Goal: Information Seeking & Learning: Learn about a topic

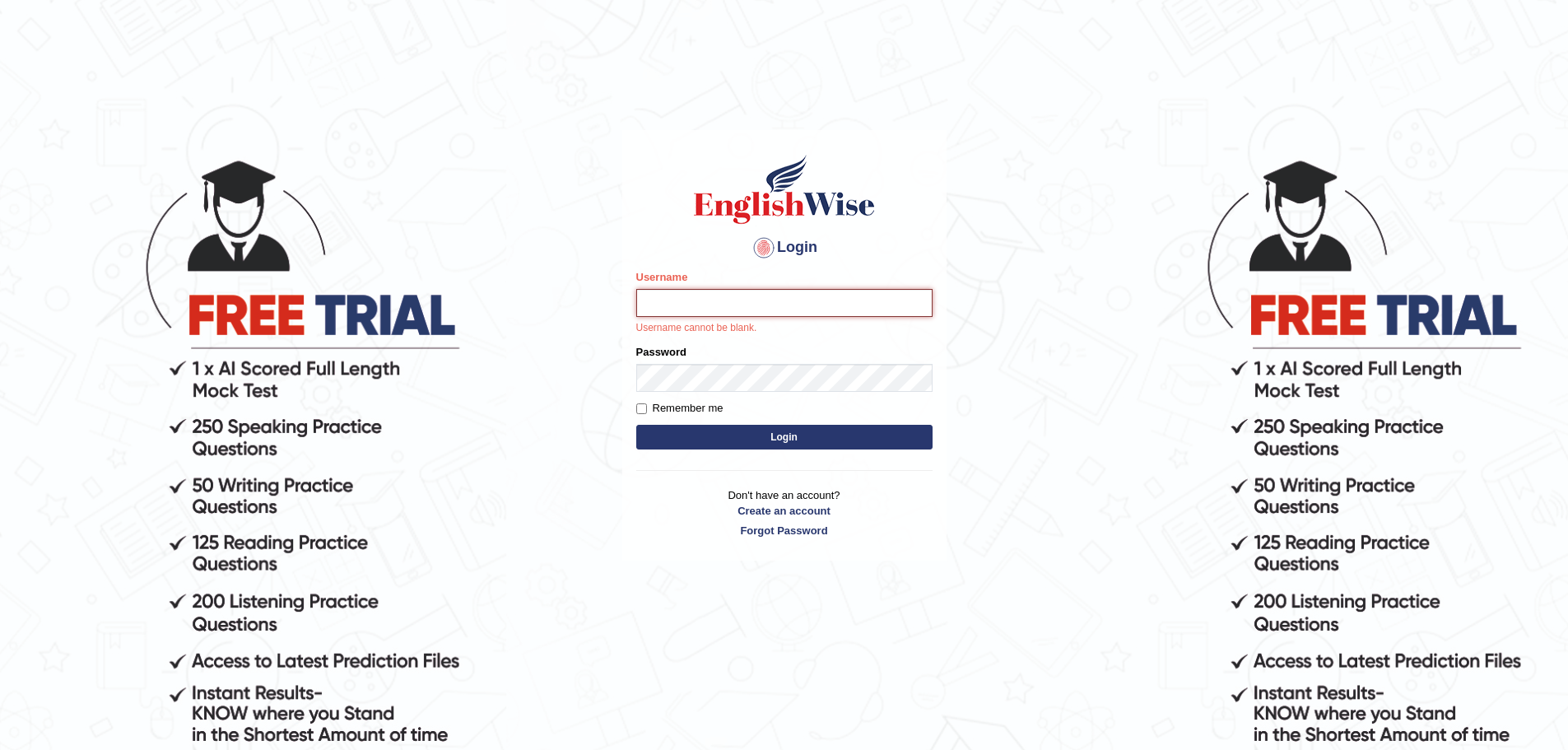
click at [769, 306] on input "Username" at bounding box center [784, 303] width 297 height 28
type input "dolma_mt"
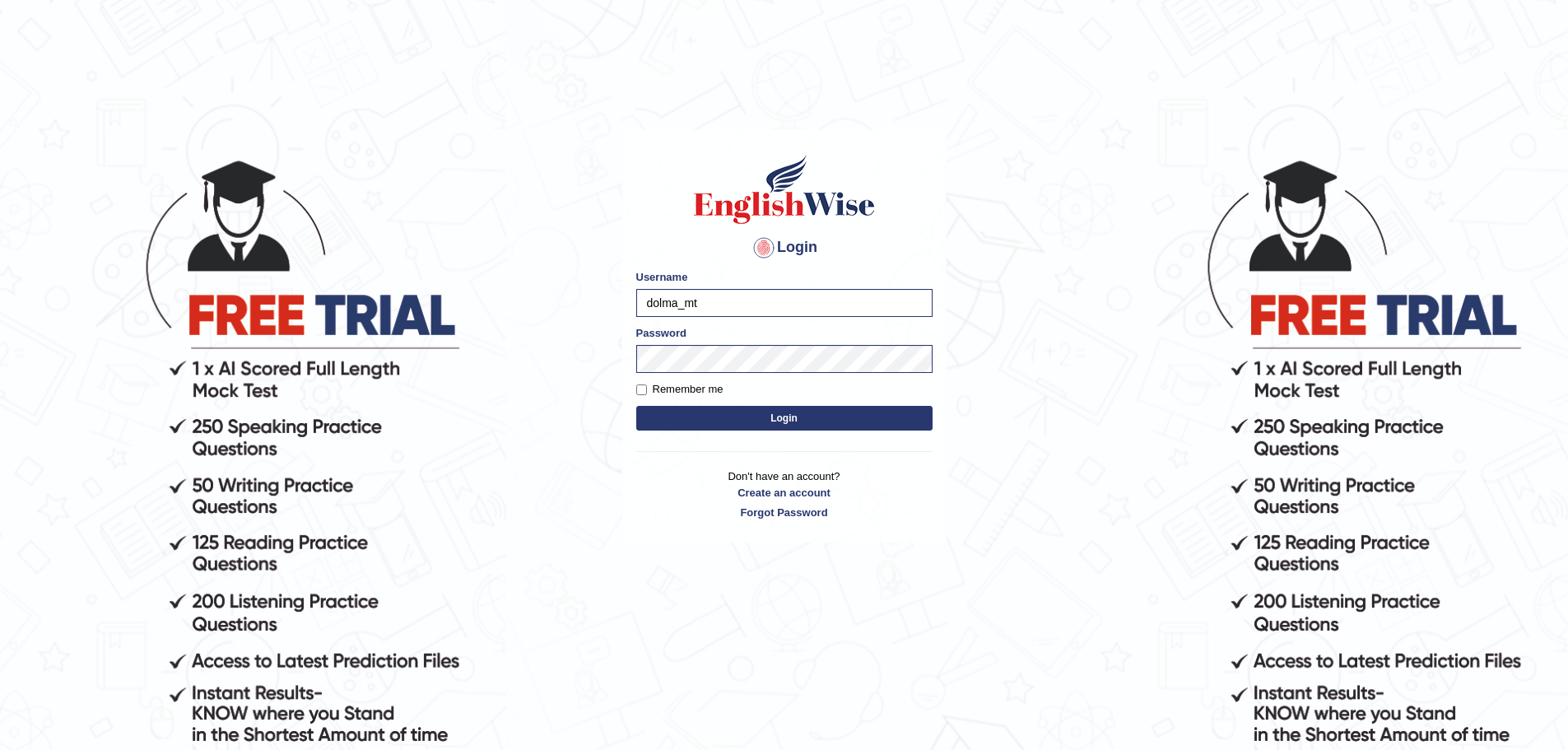
click at [763, 417] on button "Login" at bounding box center [784, 418] width 297 height 25
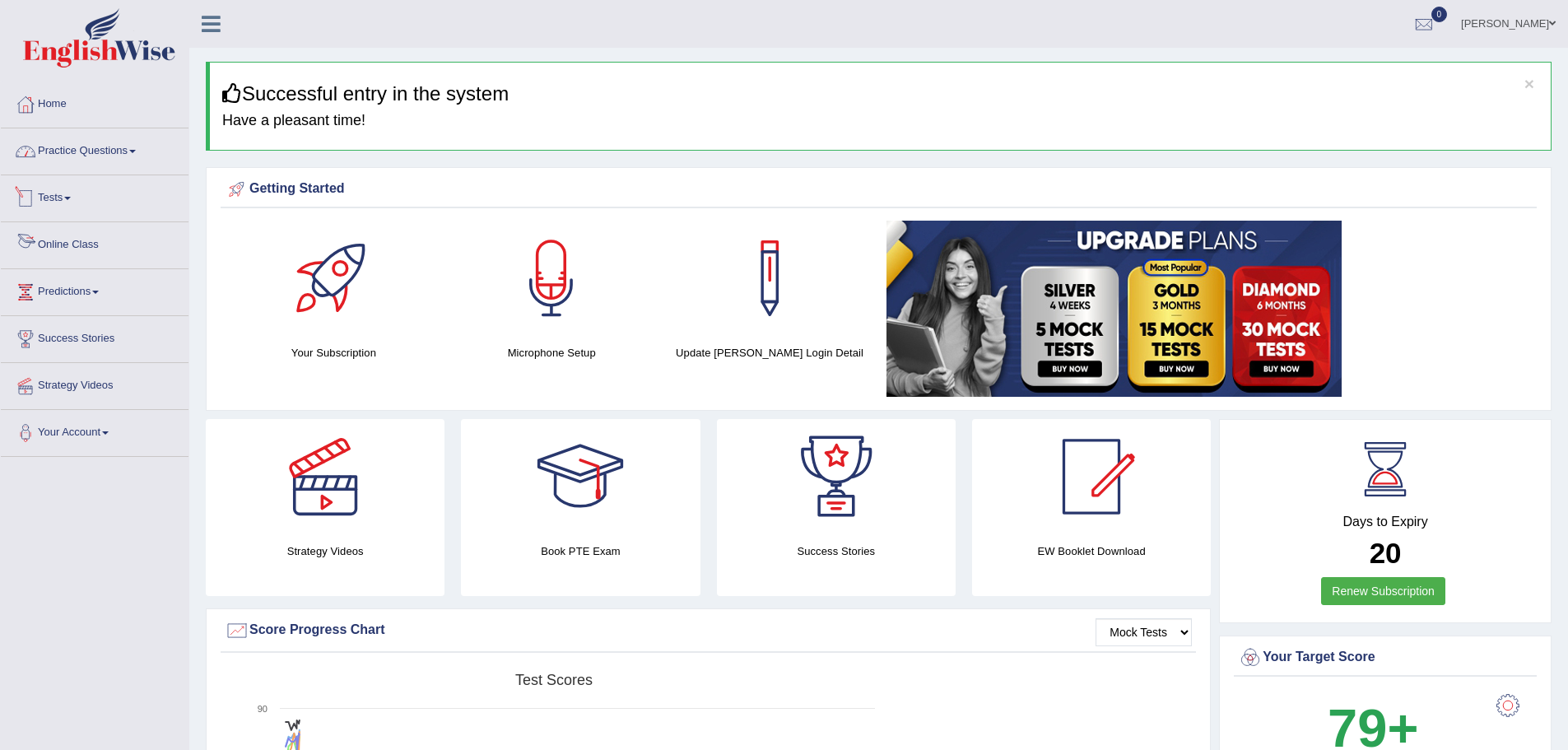
click at [83, 159] on link "Practice Questions" at bounding box center [95, 149] width 188 height 42
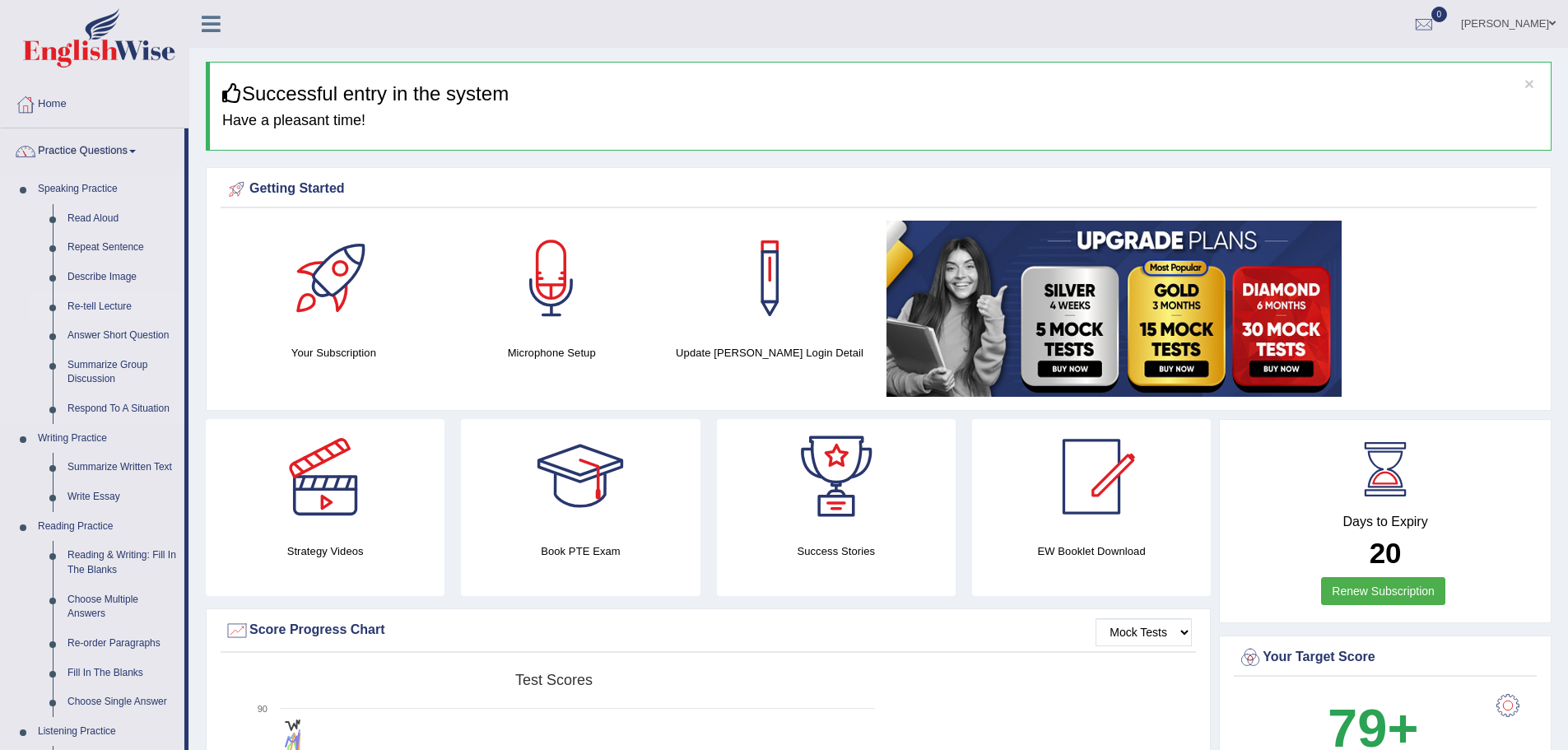
click at [100, 303] on link "Re-tell Lecture" at bounding box center [122, 306] width 125 height 30
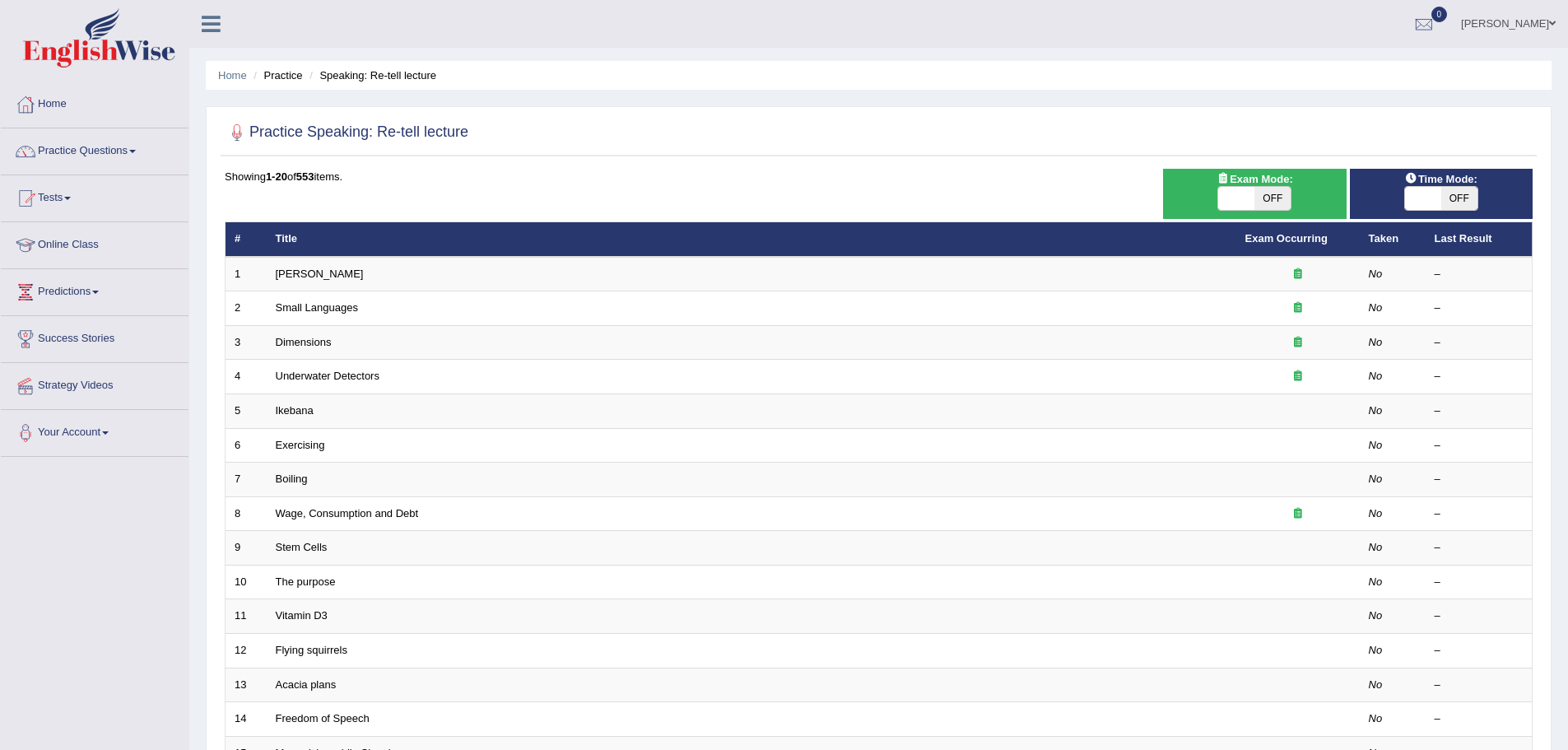
click at [1254, 212] on div "Exam Mode: ON OFF" at bounding box center [1254, 194] width 183 height 50
click at [1264, 194] on span "OFF" at bounding box center [1272, 198] width 36 height 23
checkbox input "true"
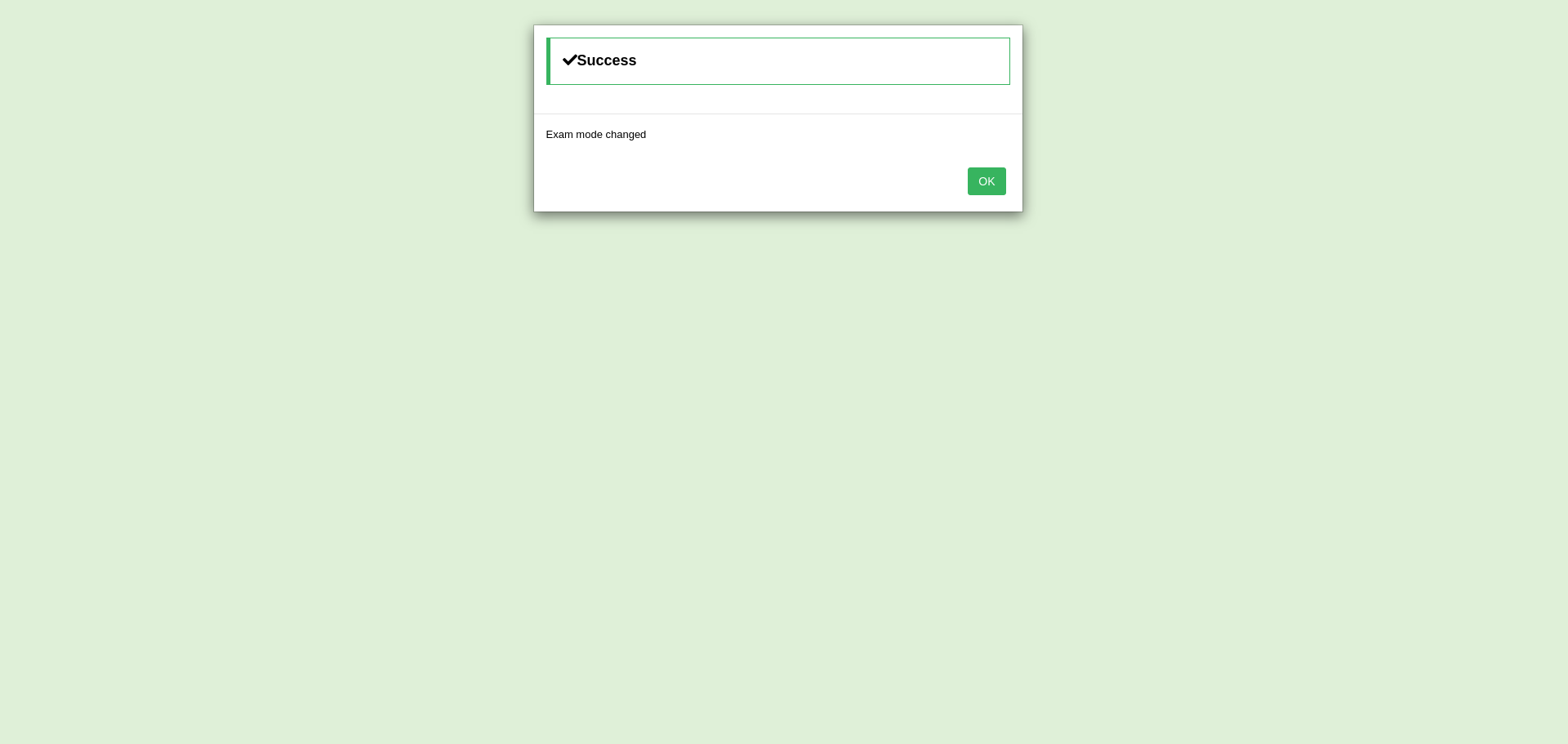
click at [983, 182] on button "OK" at bounding box center [986, 181] width 37 height 28
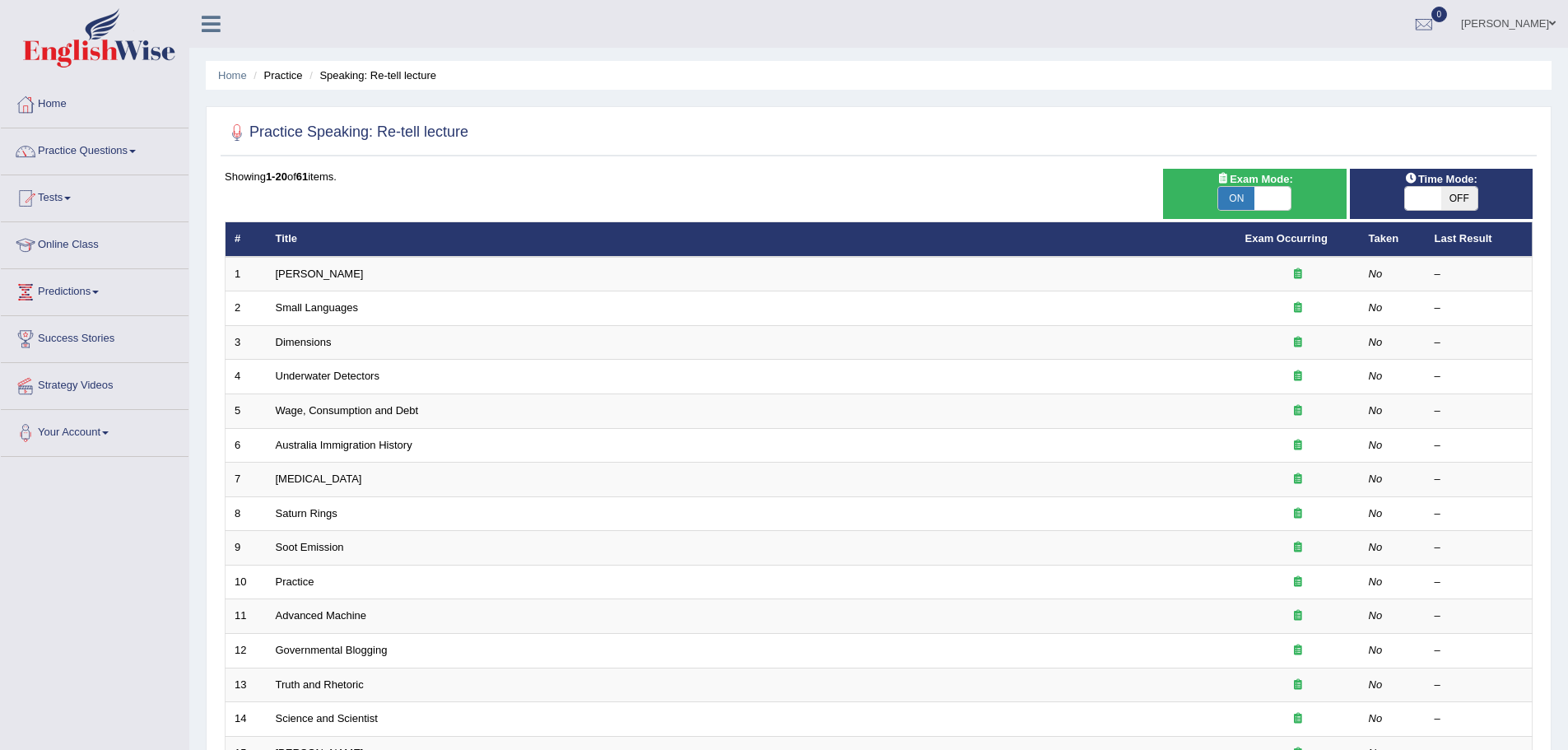
click at [1432, 200] on span at bounding box center [1423, 198] width 36 height 23
checkbox input "true"
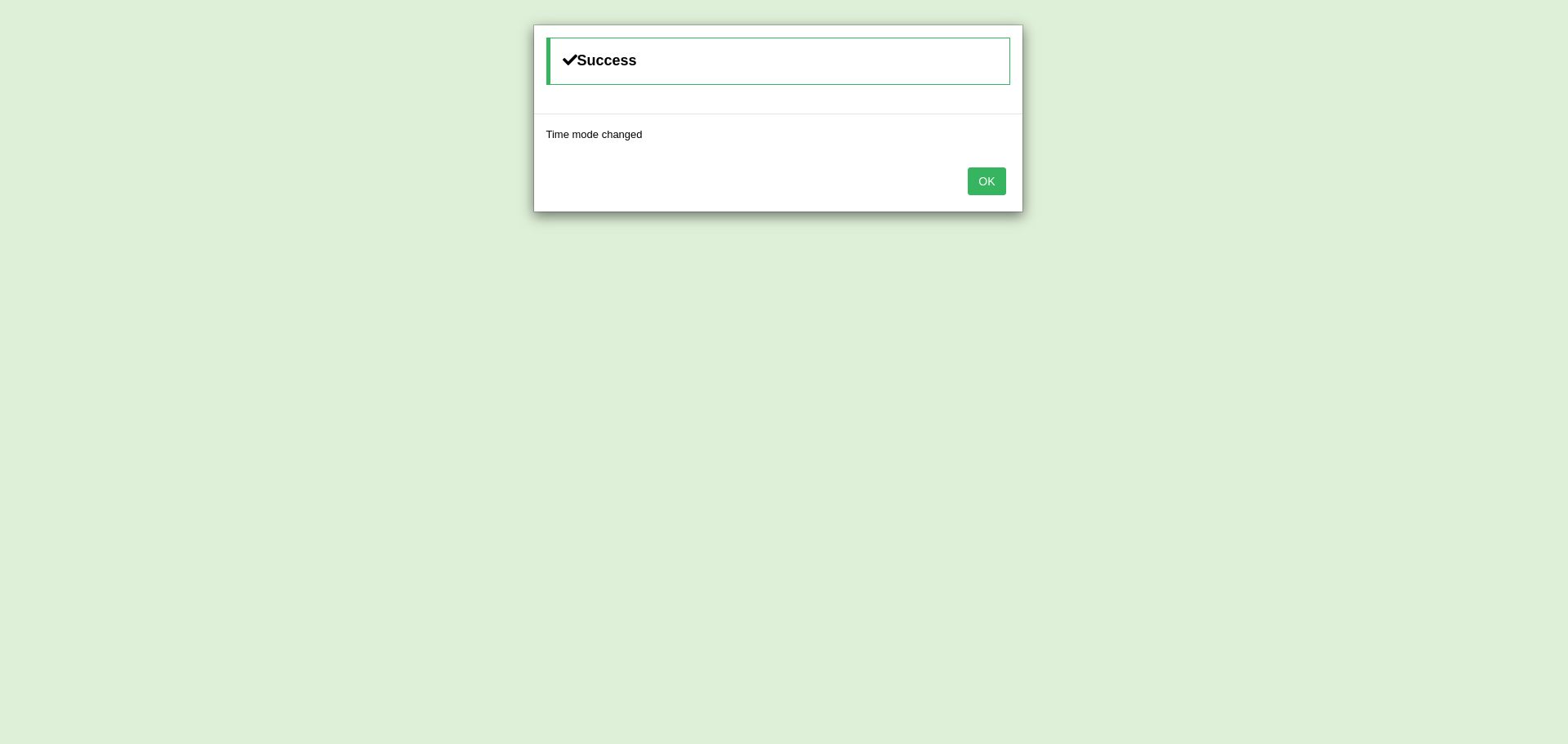
click at [983, 181] on button "OK" at bounding box center [986, 181] width 37 height 28
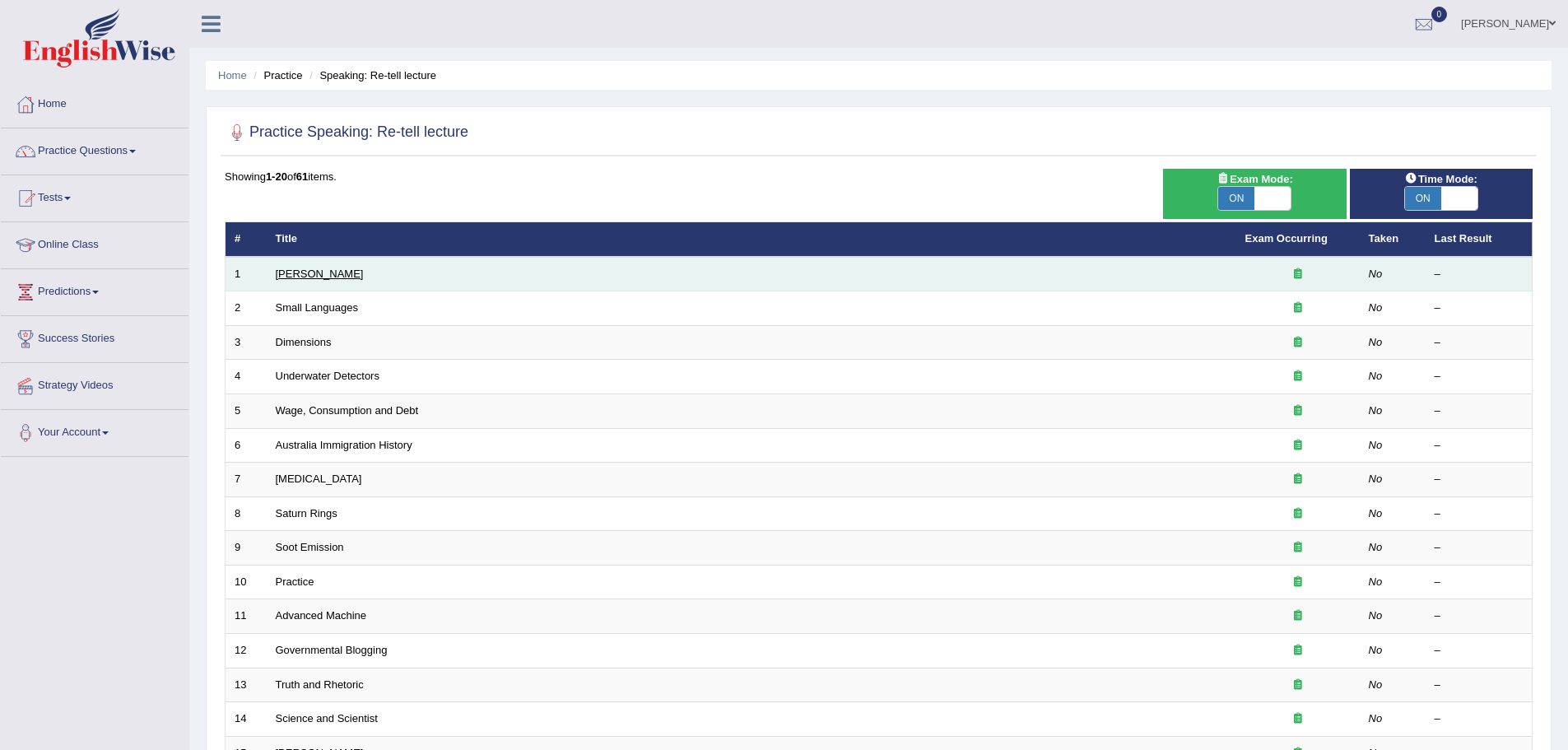
click at [327, 274] on link "Amory Lovins" at bounding box center [319, 274] width 88 height 13
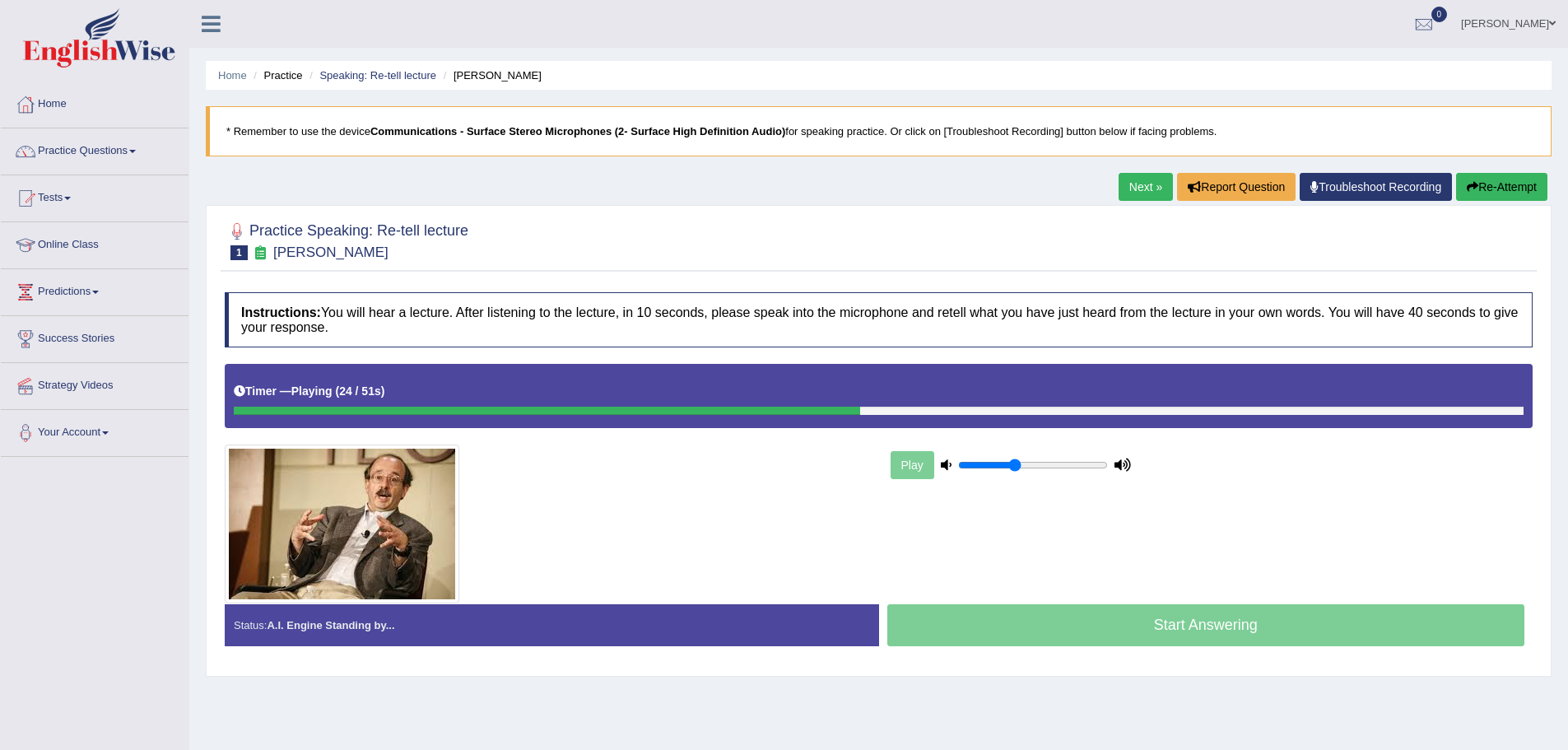
click at [1147, 188] on link "Next »" at bounding box center [1146, 187] width 54 height 28
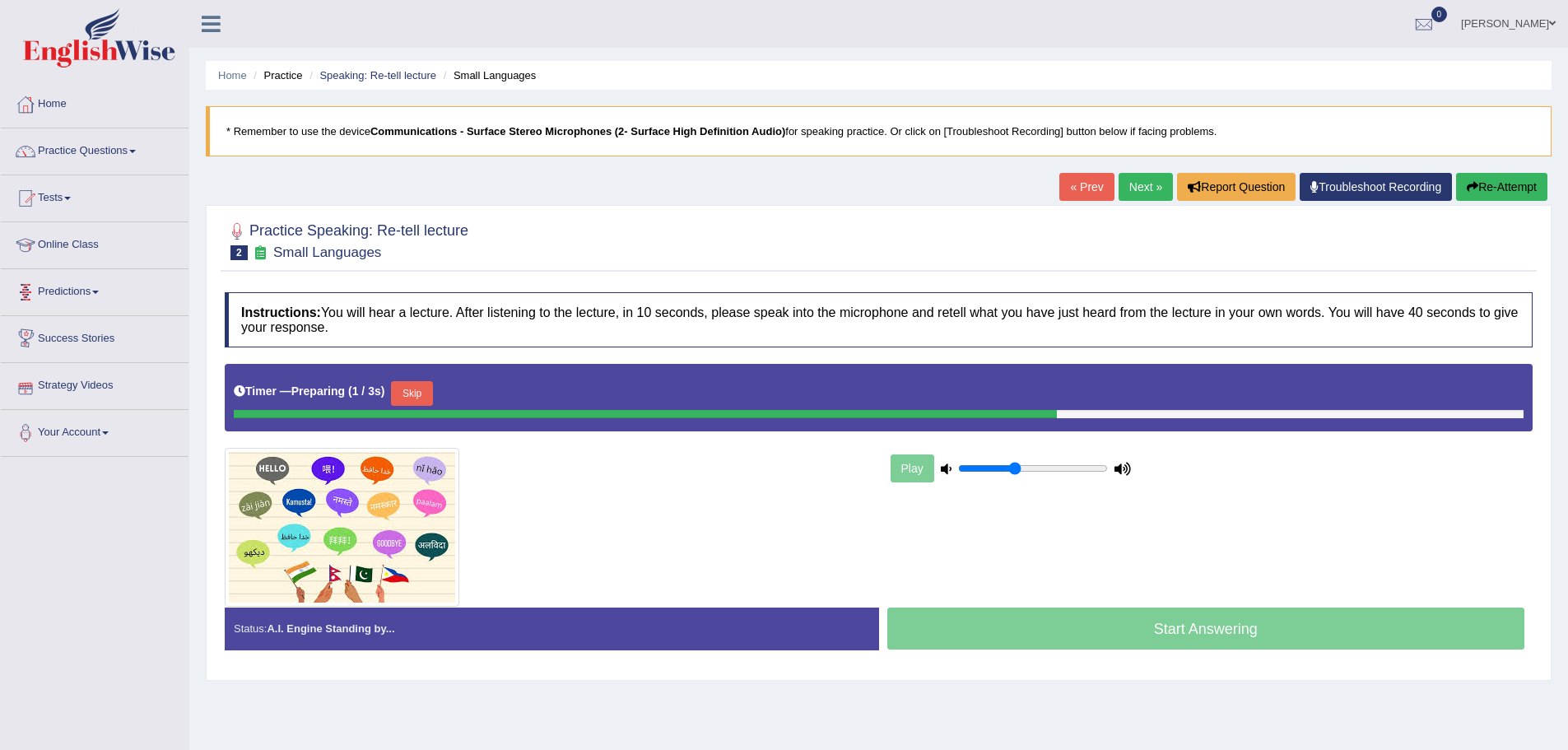
click at [1085, 180] on link "« Prev" at bounding box center [1087, 187] width 54 height 28
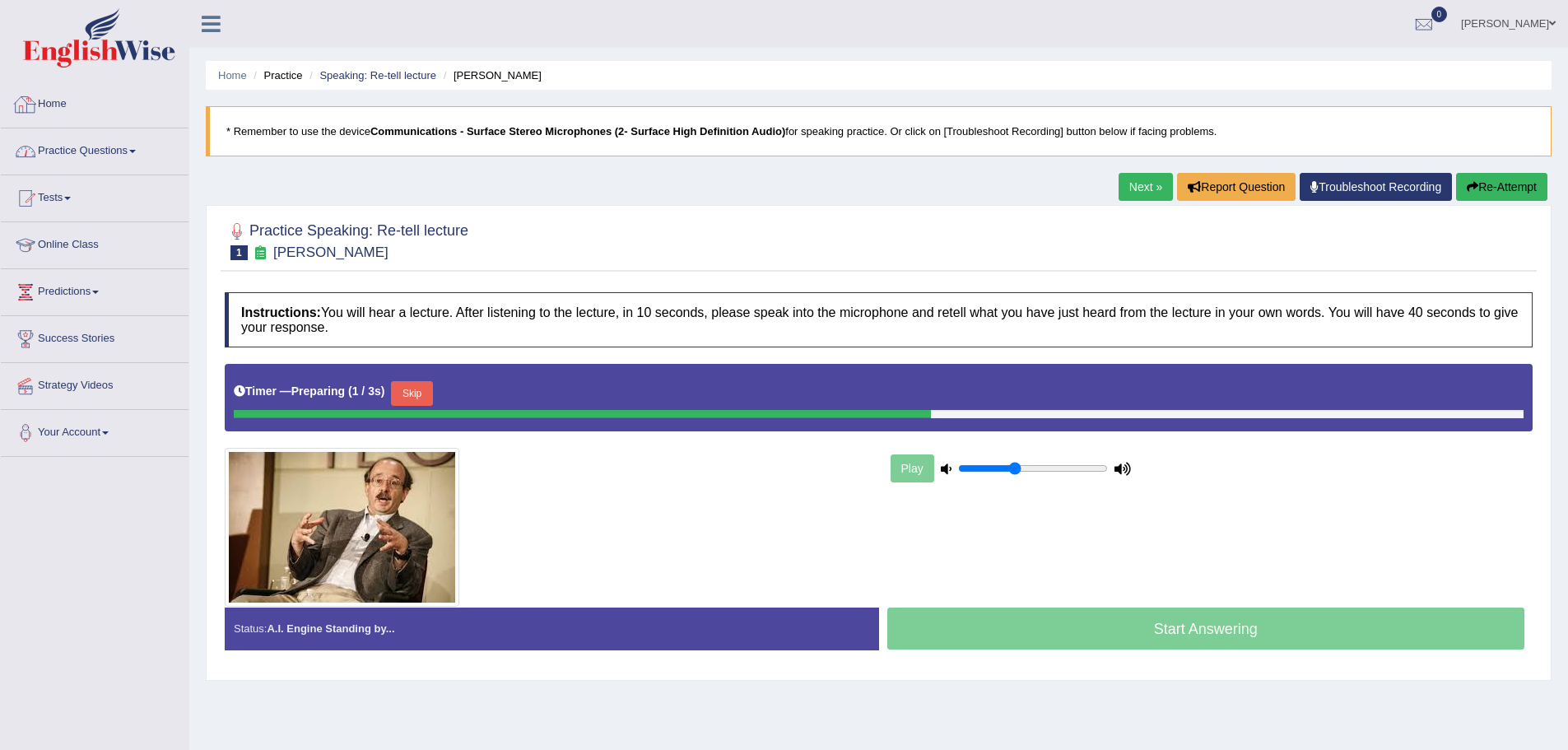
click at [68, 157] on link "Practice Questions" at bounding box center [95, 149] width 188 height 42
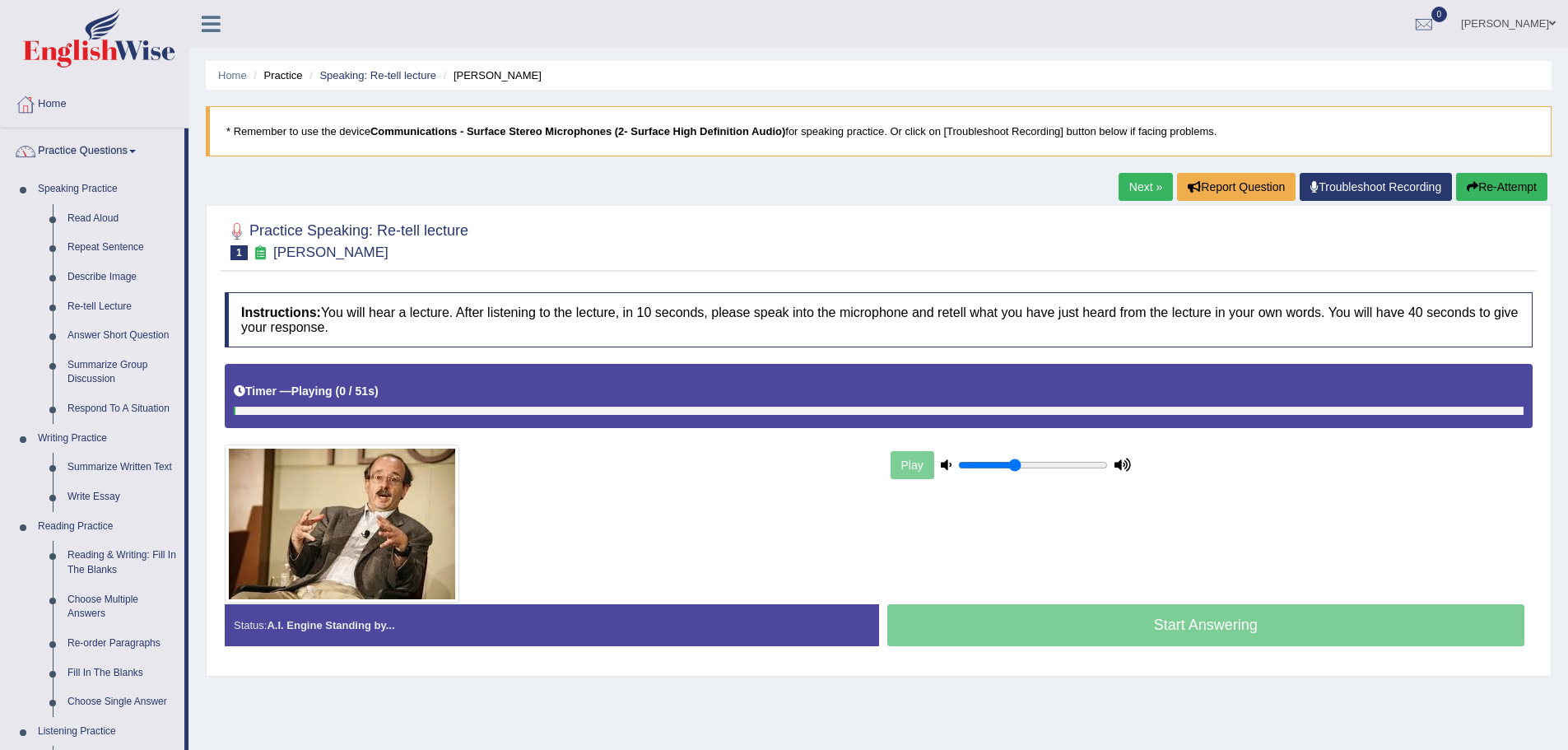
click at [117, 304] on link "Re-tell Lecture" at bounding box center [122, 306] width 125 height 30
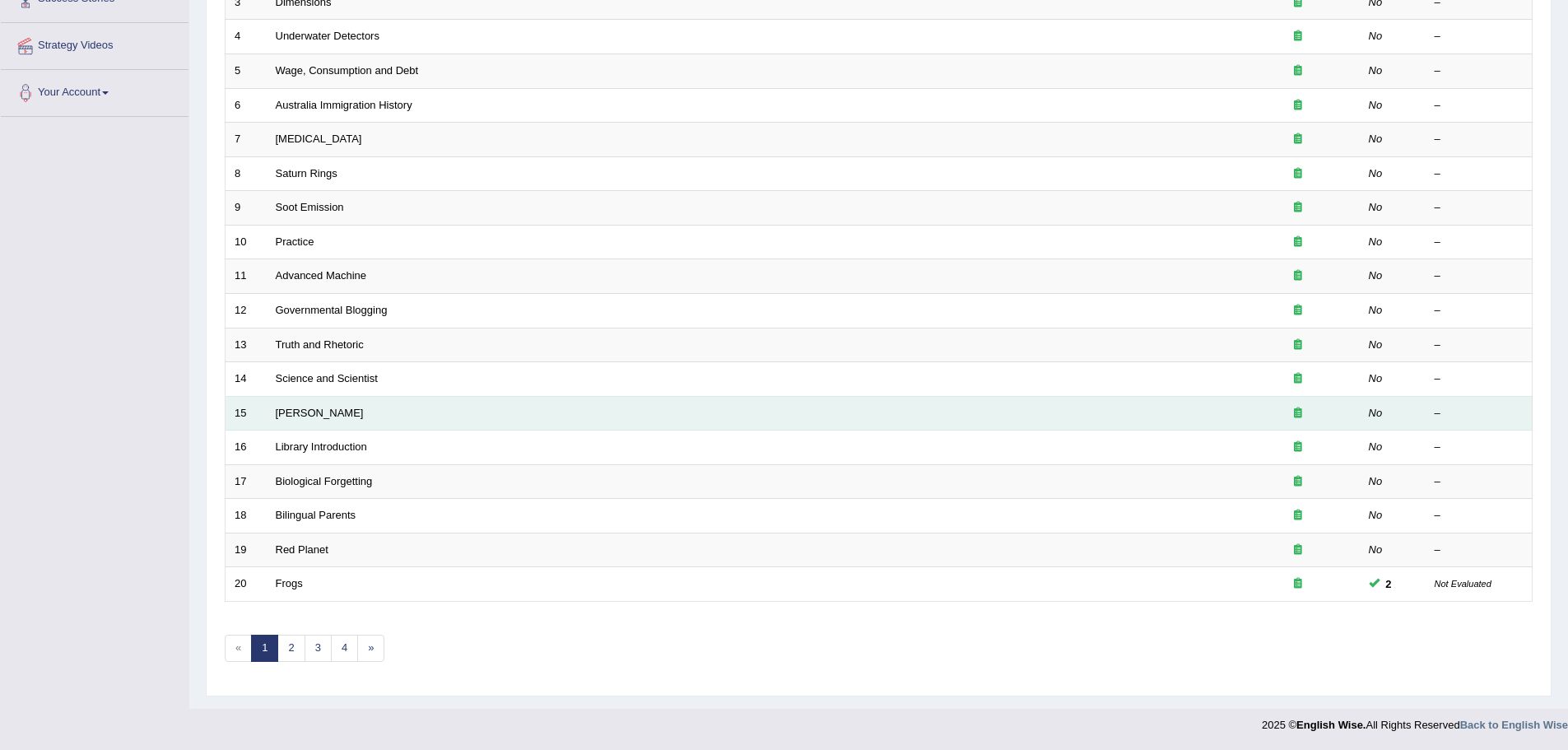
scroll to position [175, 0]
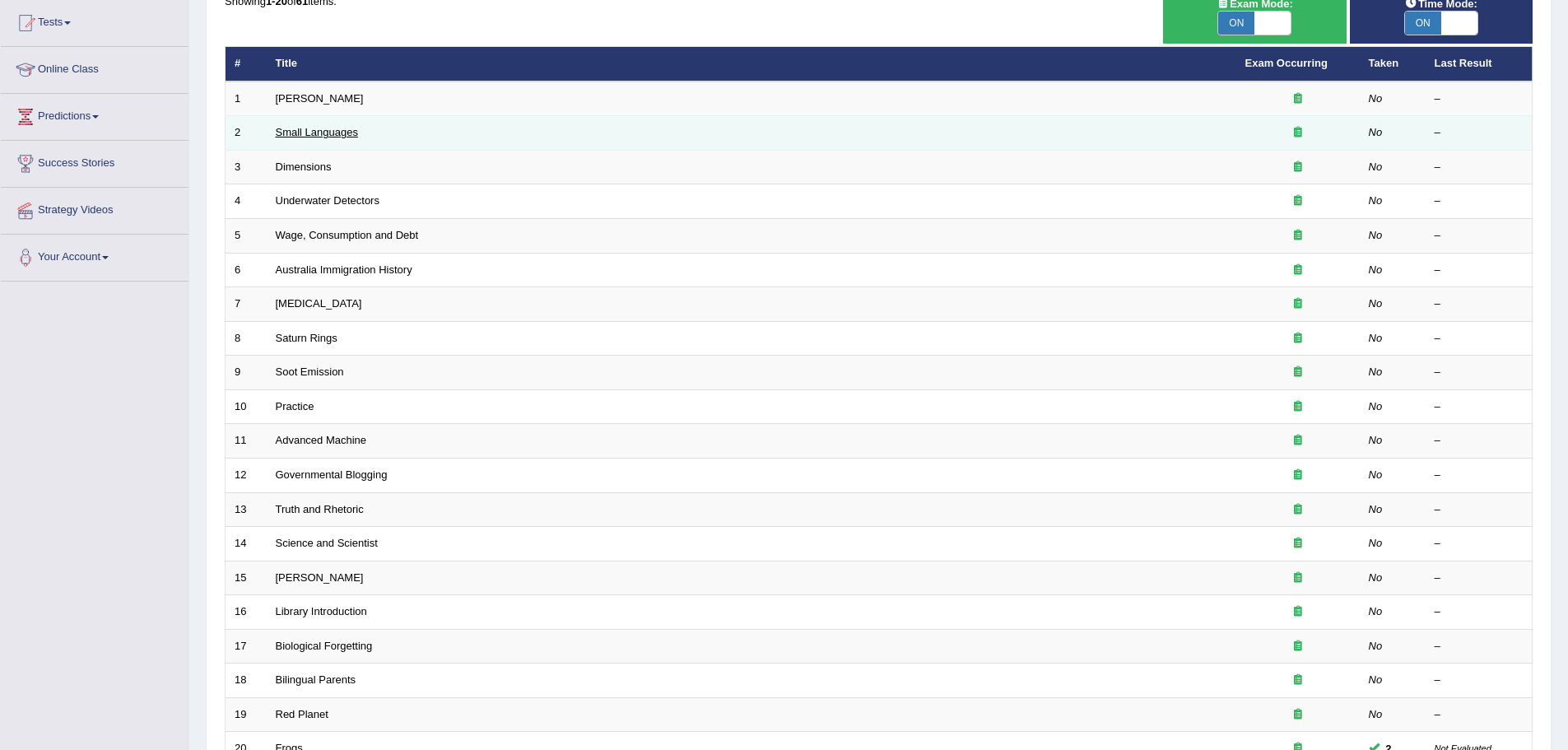
click at [325, 128] on link "Small Languages" at bounding box center [316, 131] width 82 height 13
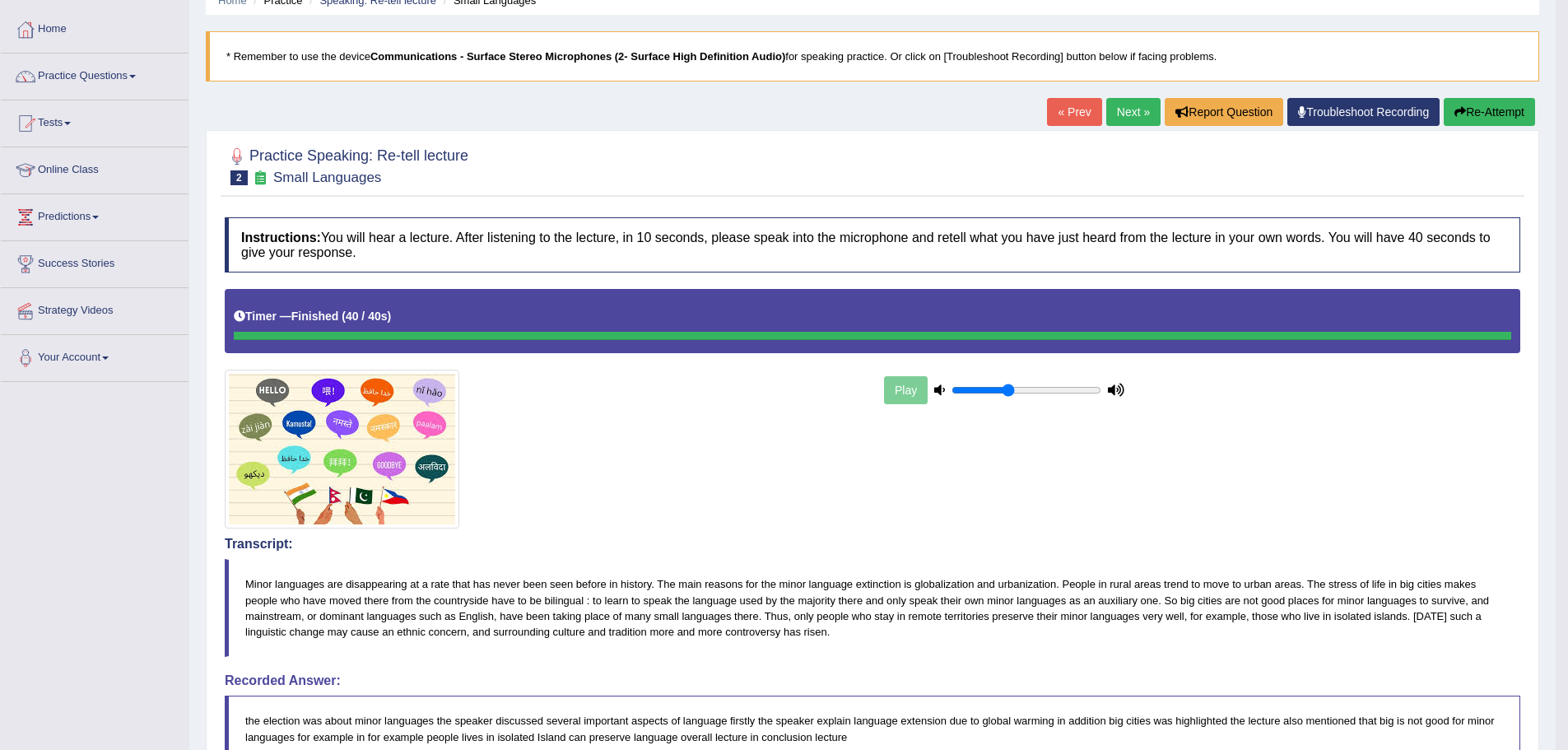
scroll to position [70, 0]
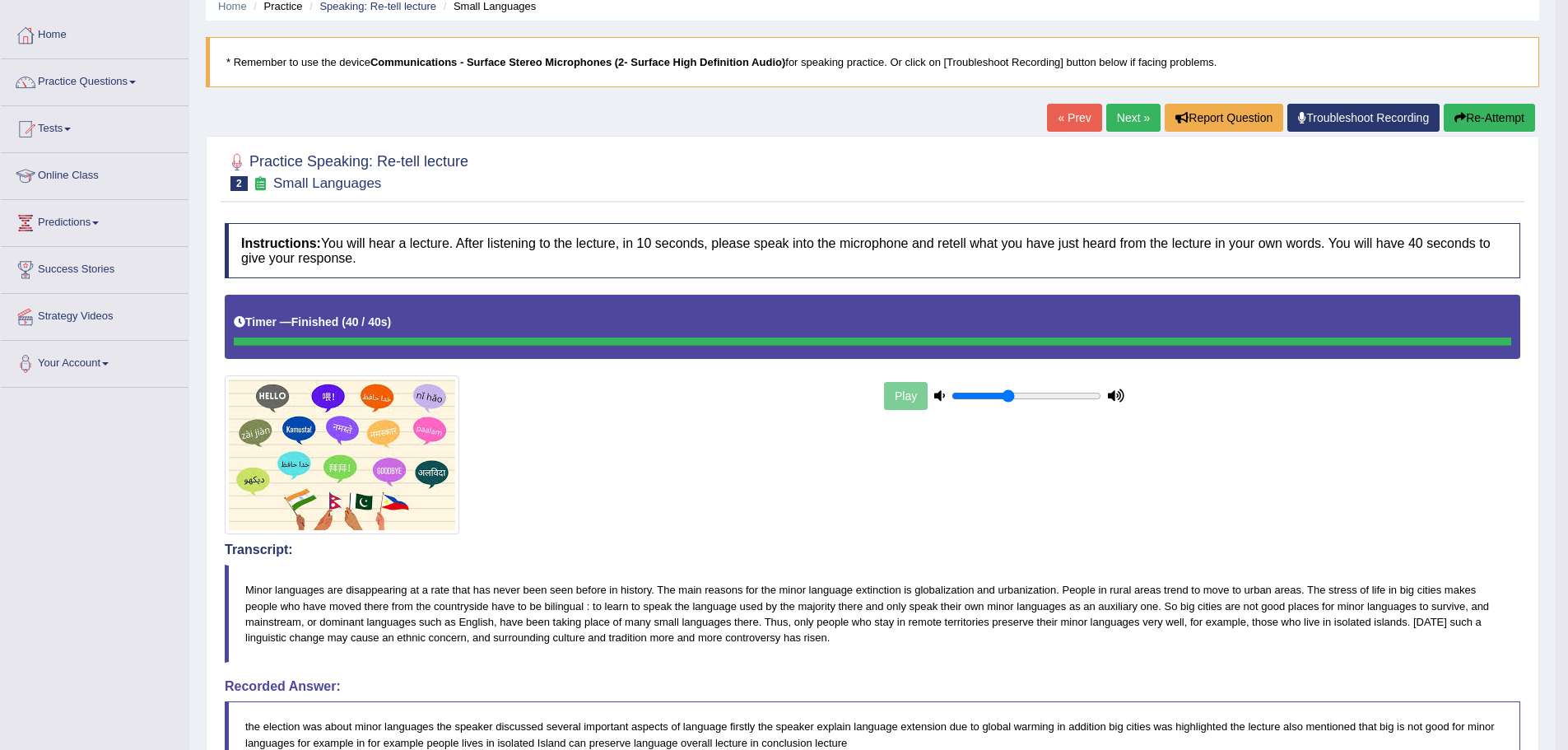
click at [1140, 118] on link "Next »" at bounding box center [1133, 117] width 54 height 28
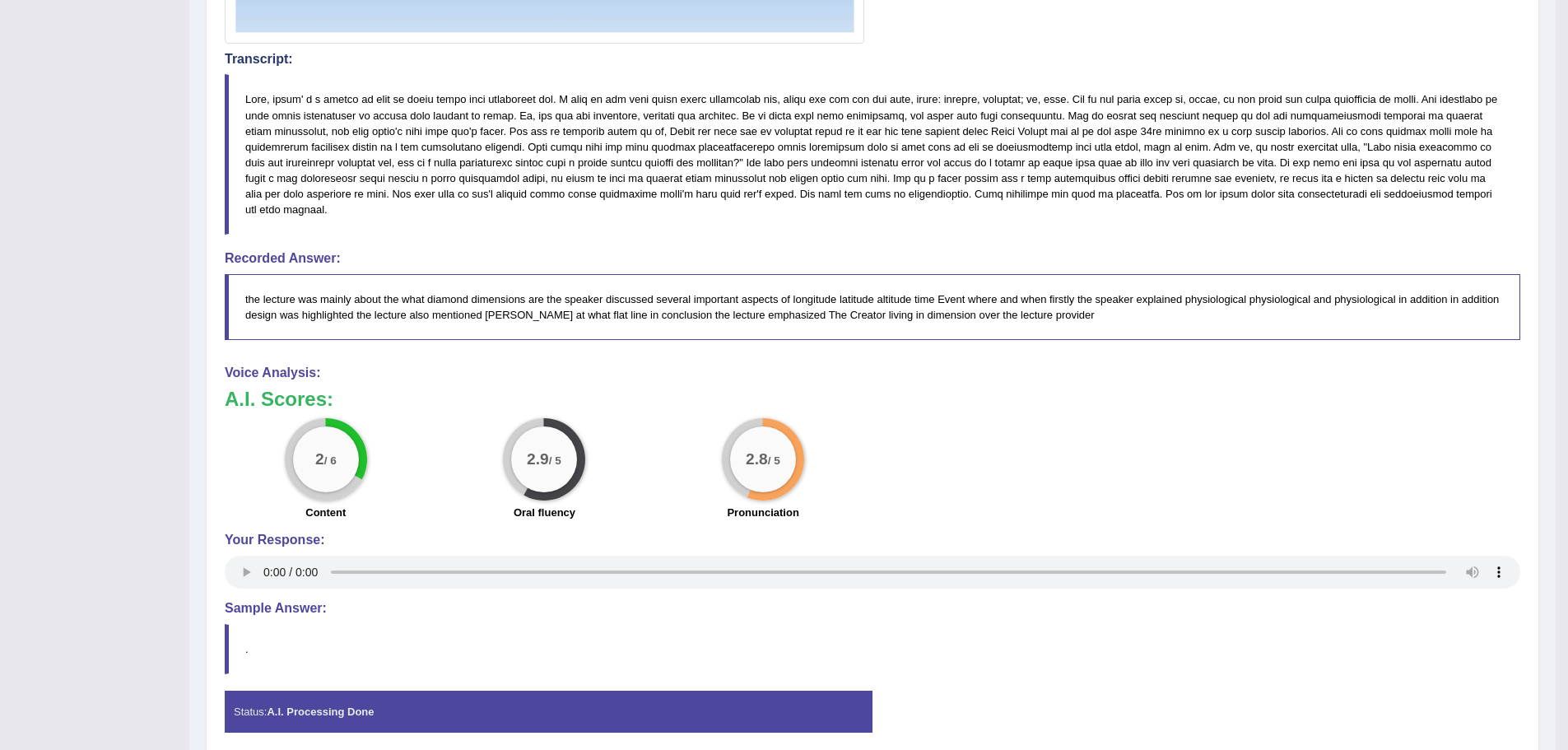
scroll to position [773, 0]
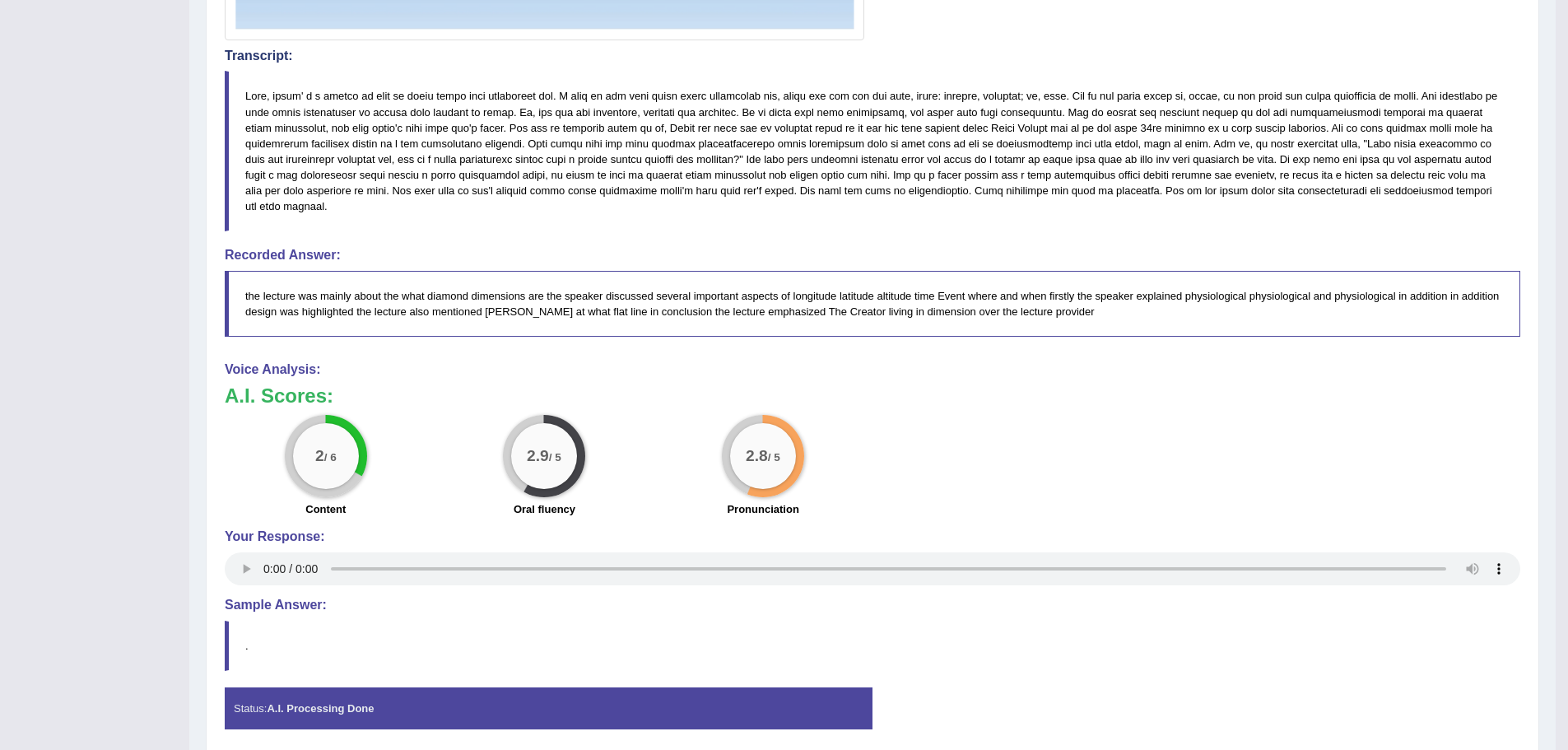
click at [251, 99] on blockquote at bounding box center [872, 151] width 1295 height 160
drag, startPoint x: 248, startPoint y: 92, endPoint x: 421, endPoint y: 216, distance: 212.8
click at [421, 216] on blockquote at bounding box center [872, 151] width 1295 height 160
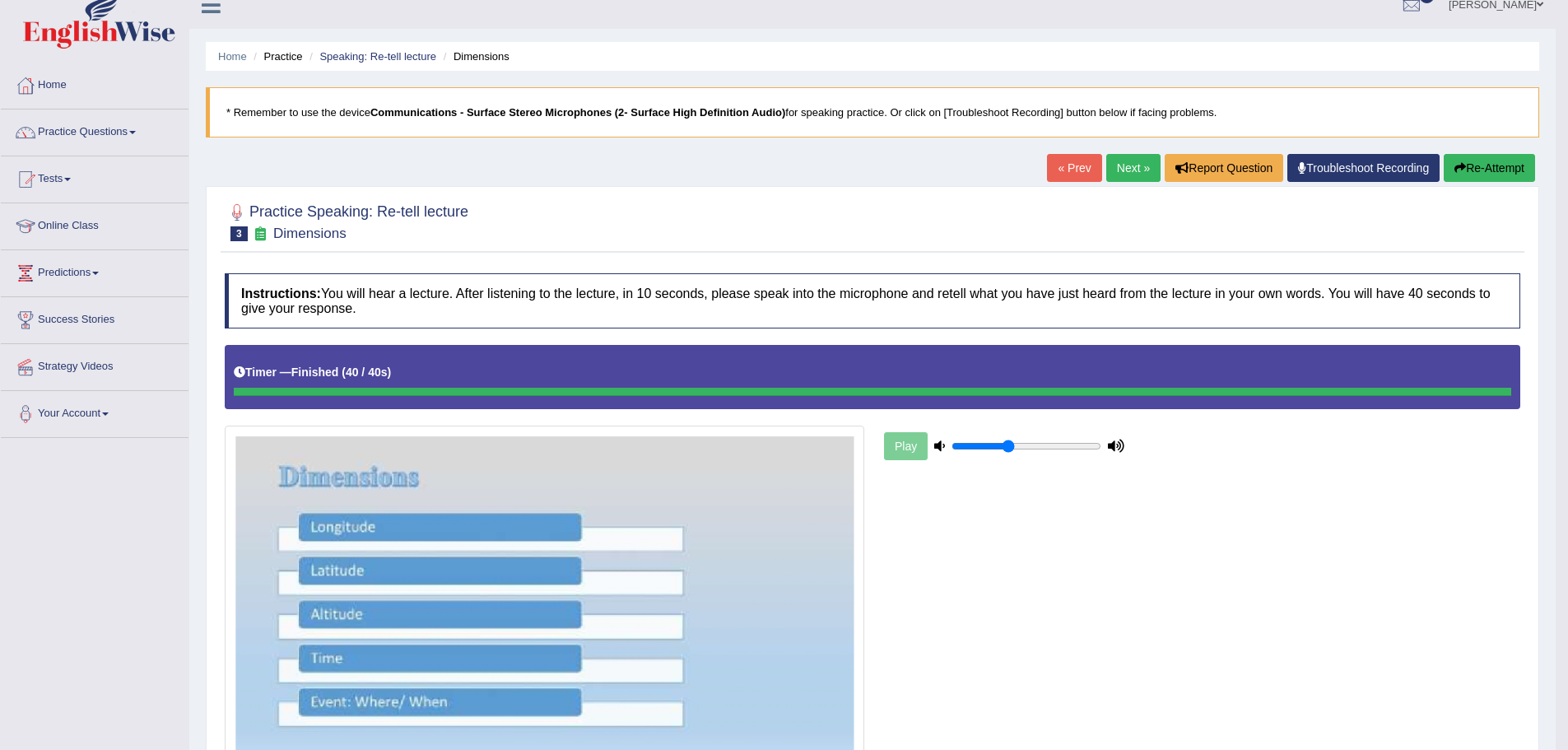
scroll to position [0, 0]
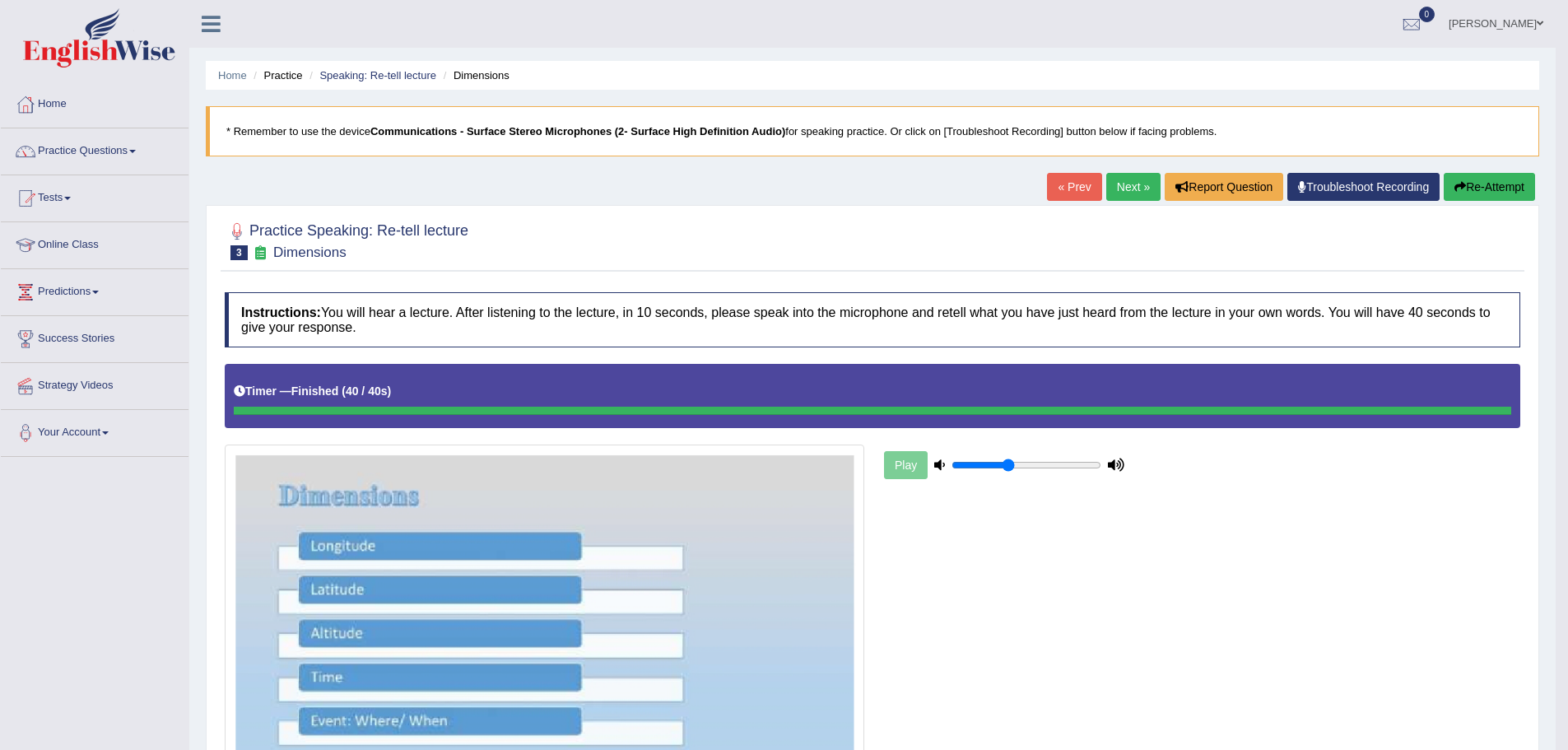
click at [1118, 191] on link "Next »" at bounding box center [1133, 187] width 54 height 28
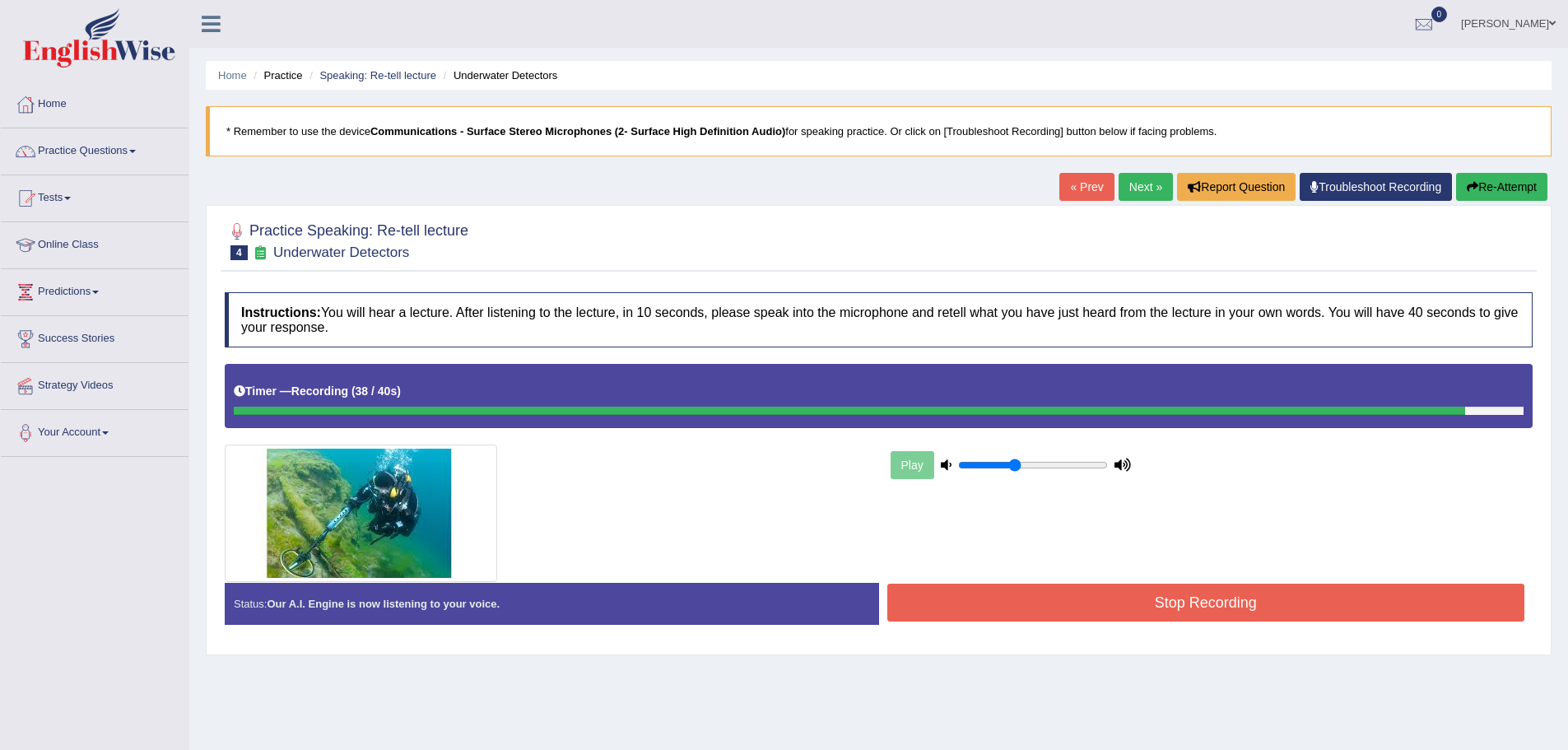
click at [1172, 579] on div "Play" at bounding box center [879, 472] width 1324 height 217
click at [1178, 595] on button "Stop Recording" at bounding box center [1206, 602] width 638 height 38
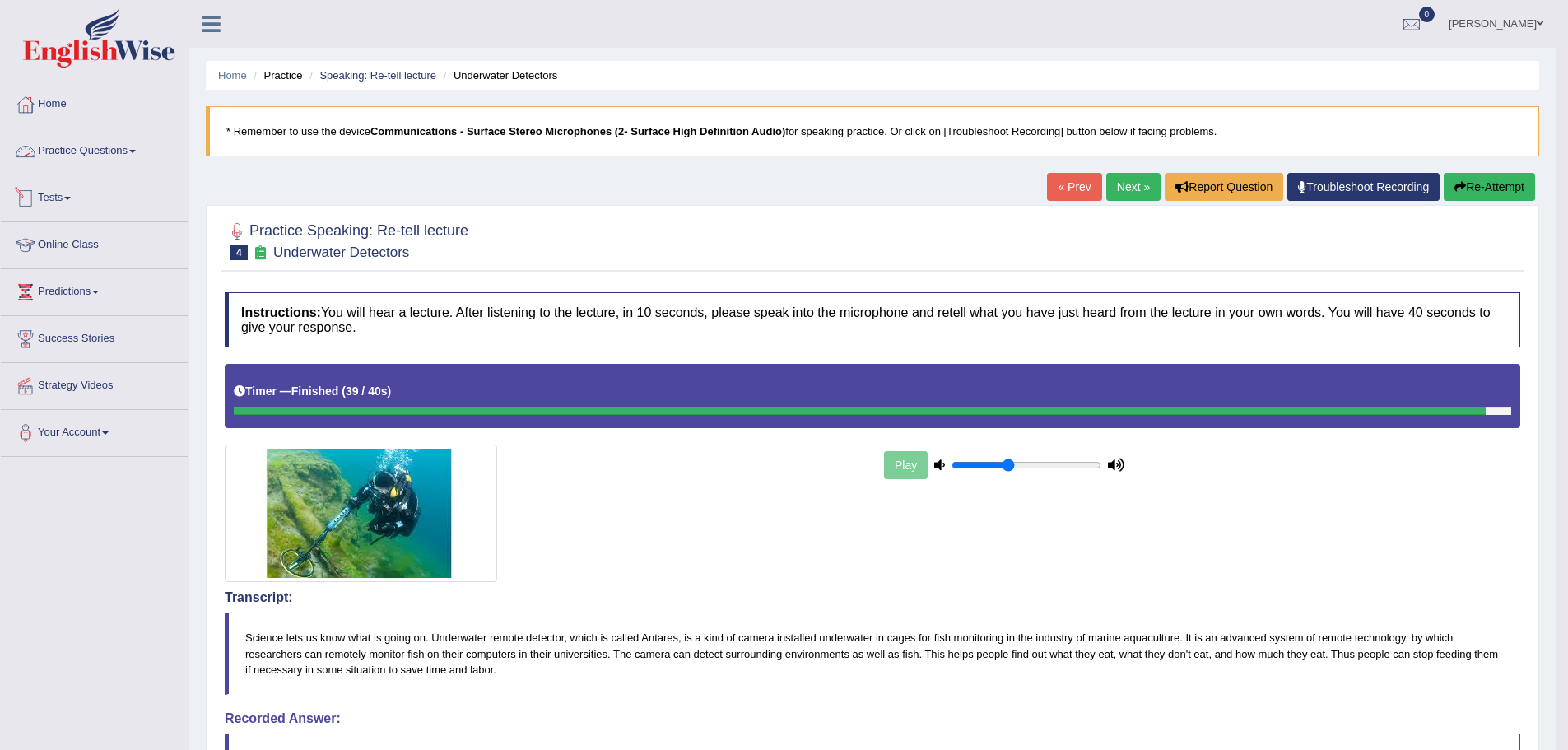
click at [70, 158] on link "Practice Questions" at bounding box center [95, 149] width 188 height 42
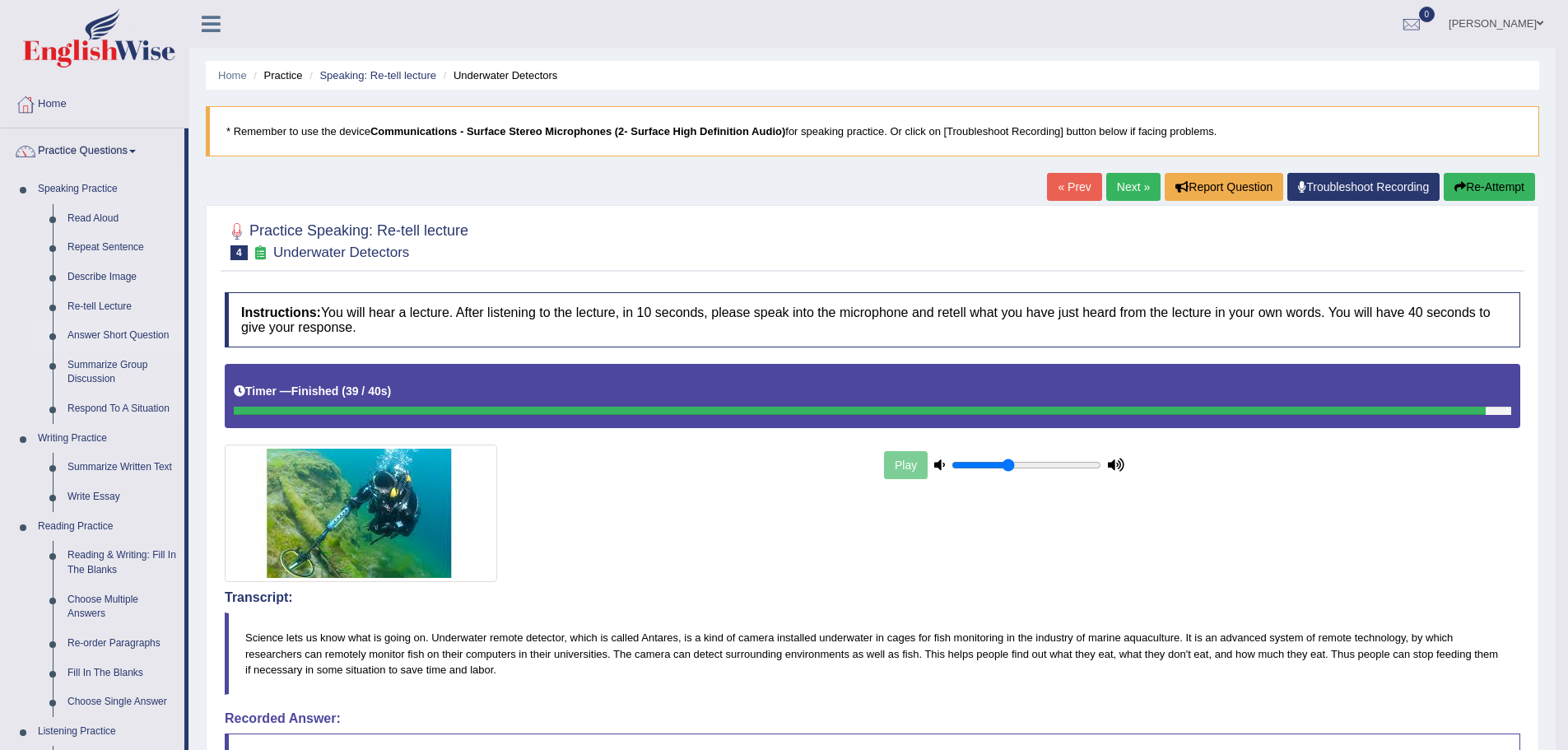
click at [139, 335] on link "Answer Short Question" at bounding box center [122, 335] width 125 height 30
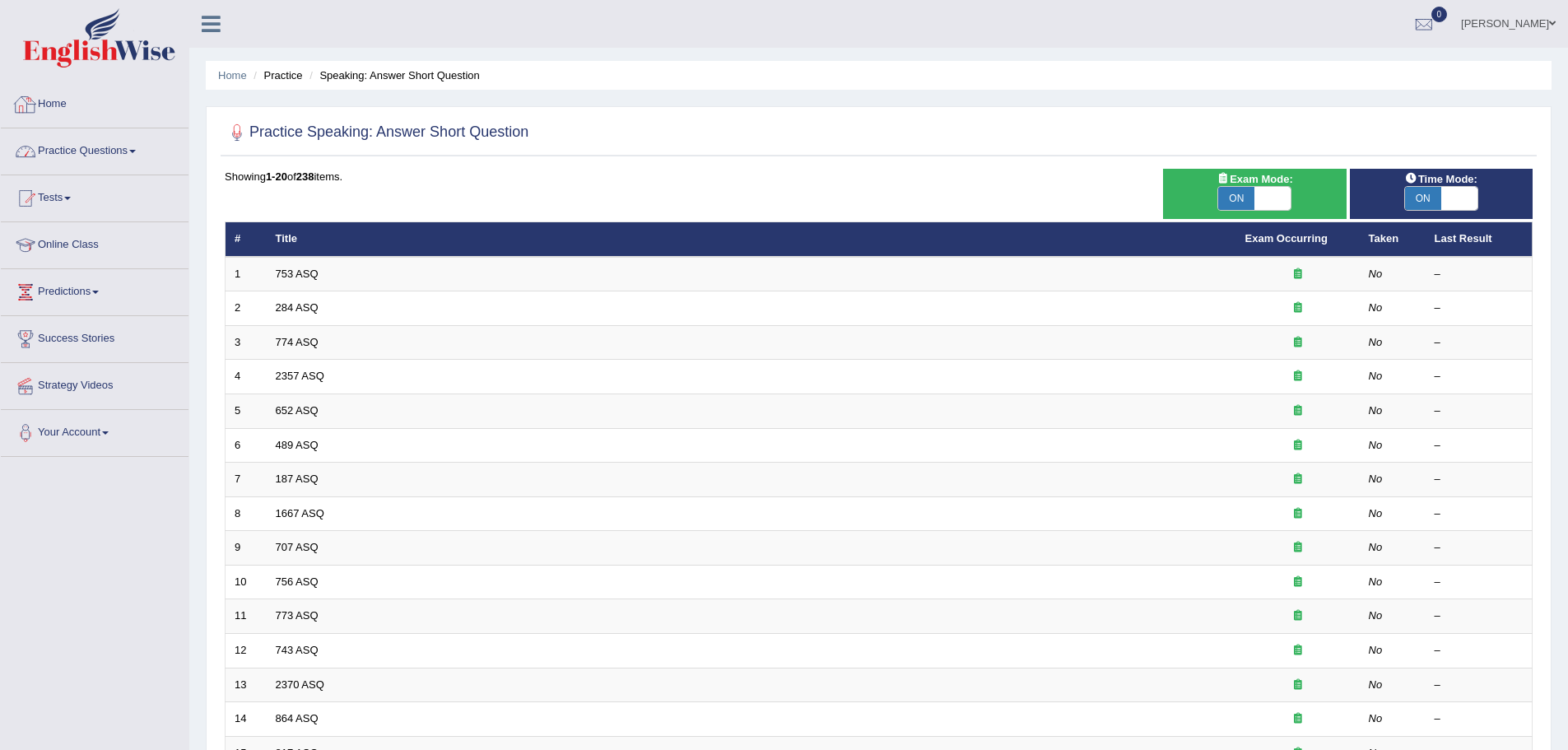
click at [109, 136] on link "Practice Questions" at bounding box center [95, 149] width 188 height 42
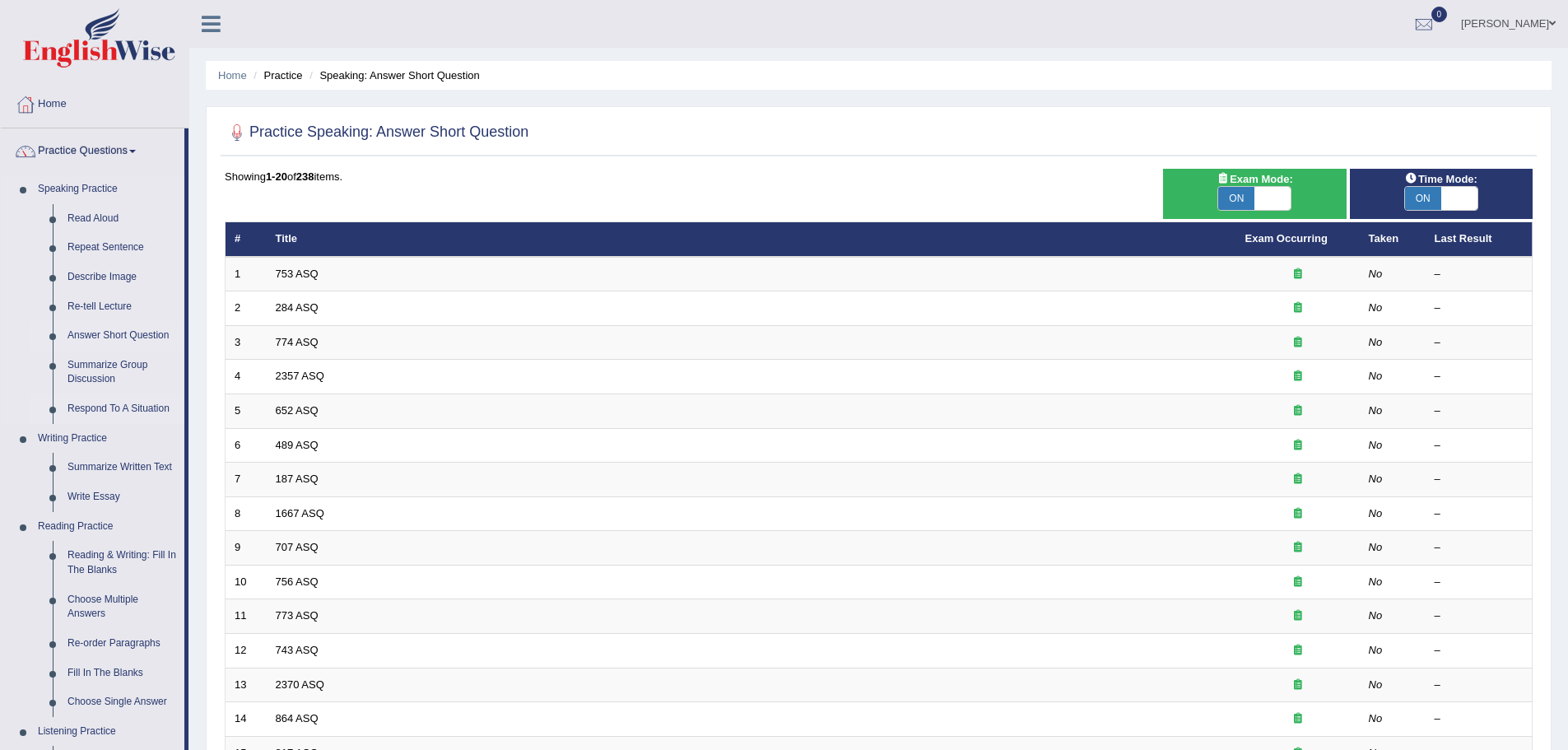
click at [119, 408] on link "Respond To A Situation" at bounding box center [122, 409] width 125 height 30
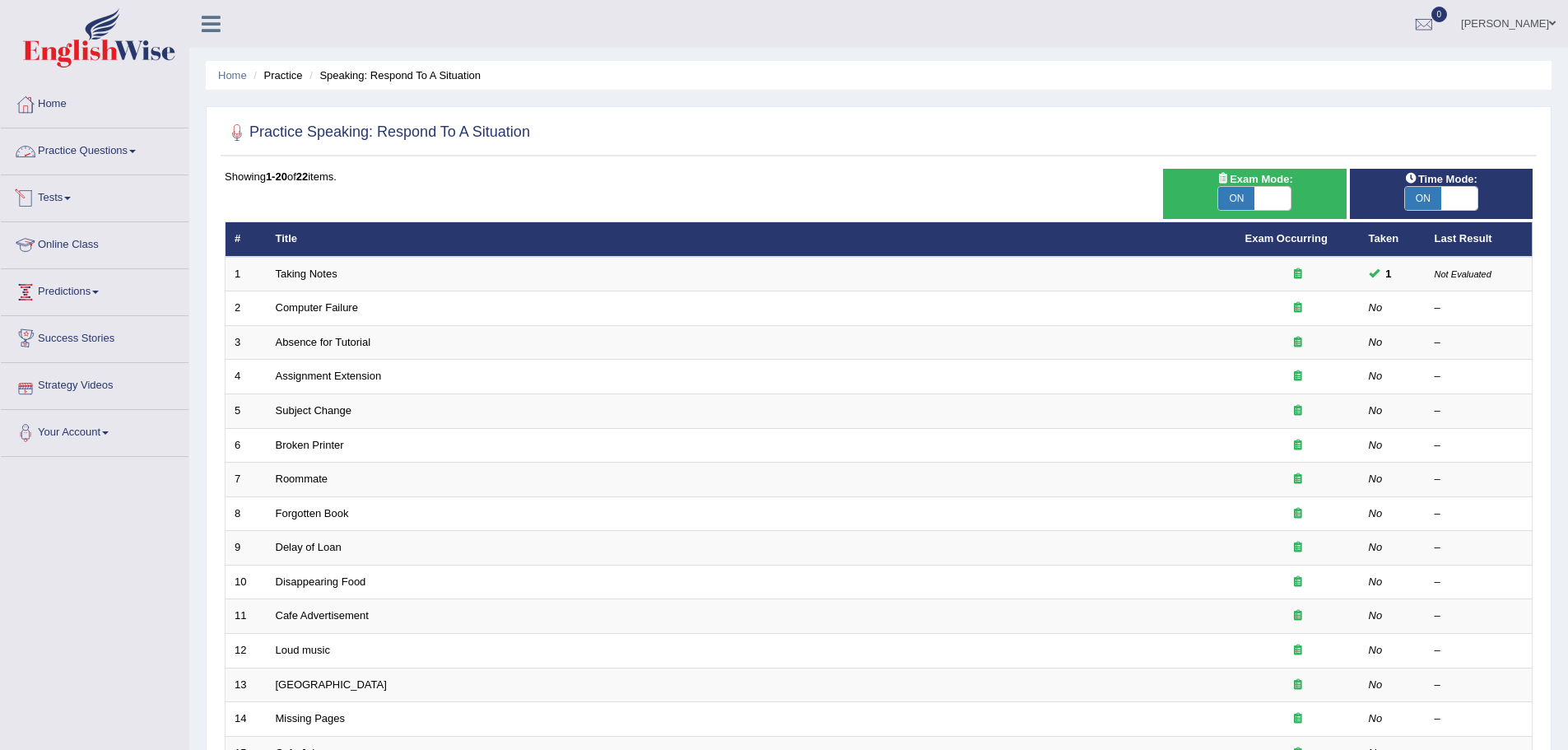
click at [104, 153] on link "Practice Questions" at bounding box center [95, 149] width 188 height 42
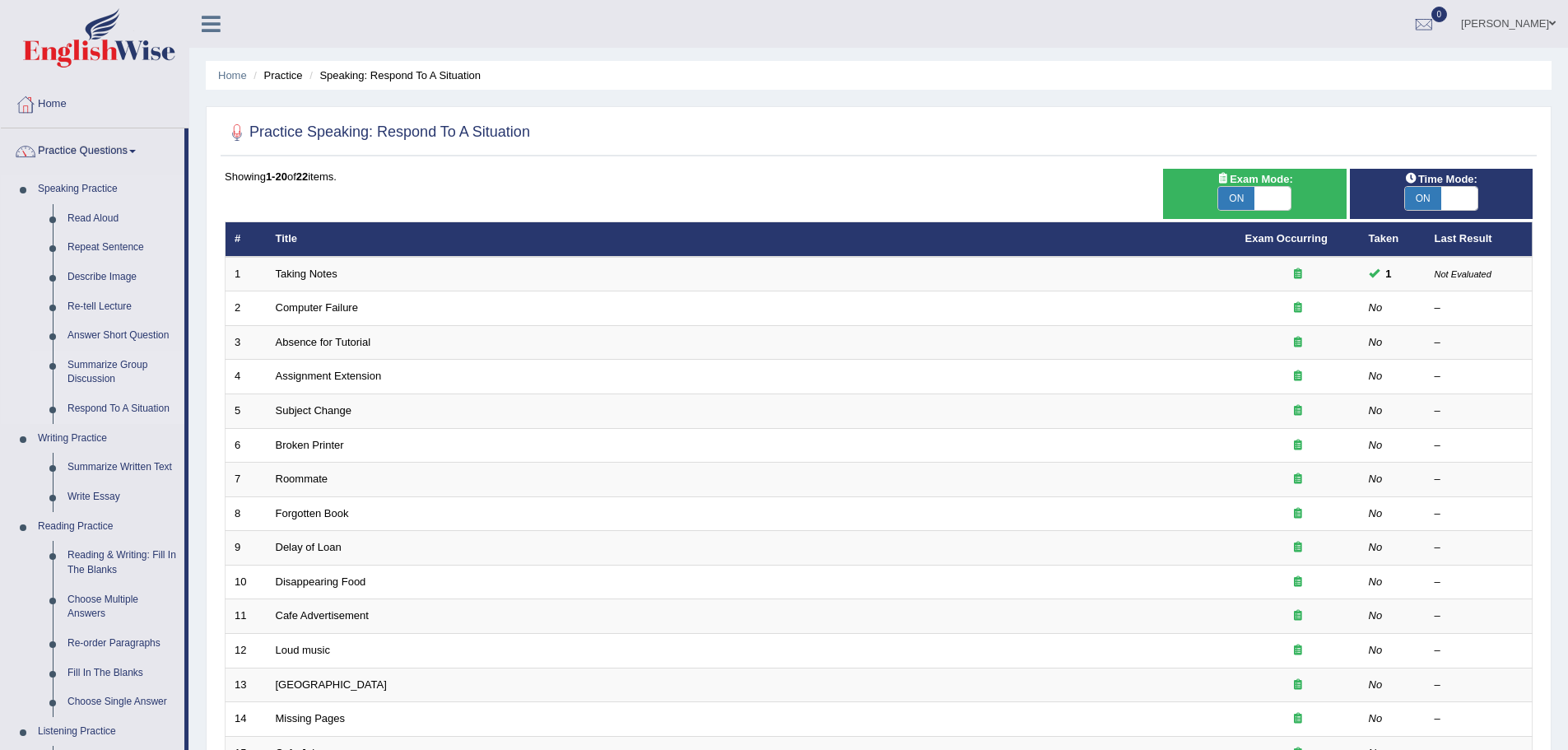
click at [95, 358] on link "Summarize Group Discussion" at bounding box center [122, 372] width 125 height 43
